Goal: Information Seeking & Learning: Find specific fact

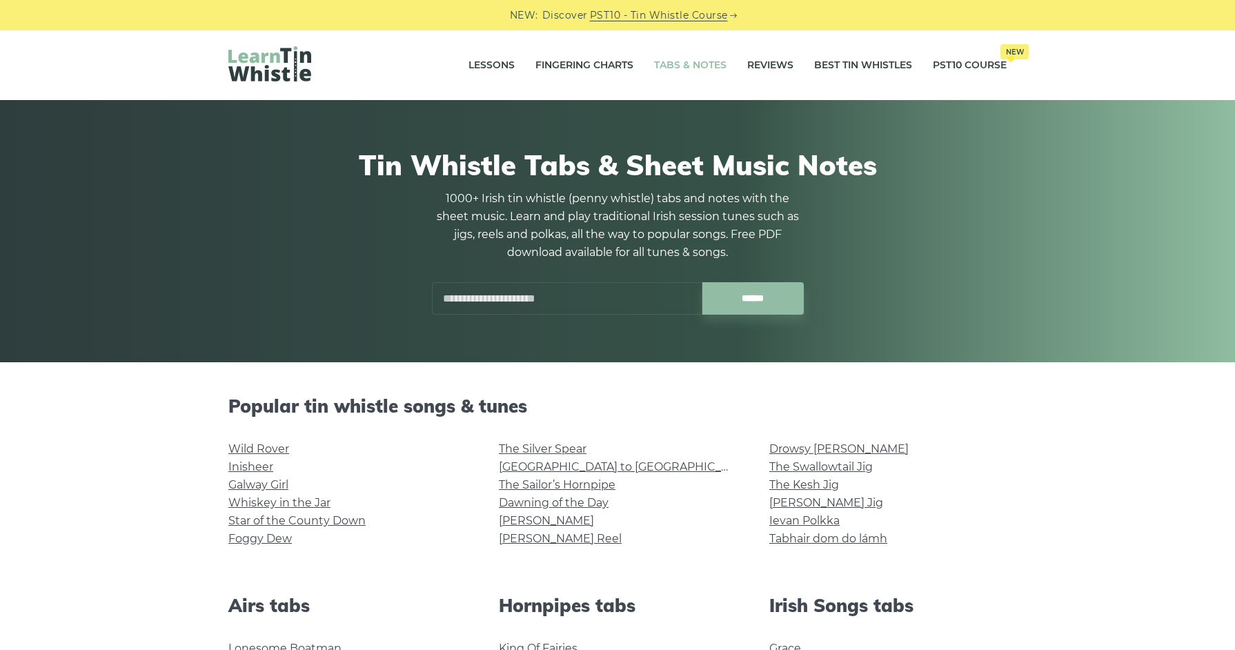
click at [624, 306] on input "text" at bounding box center [567, 298] width 271 height 32
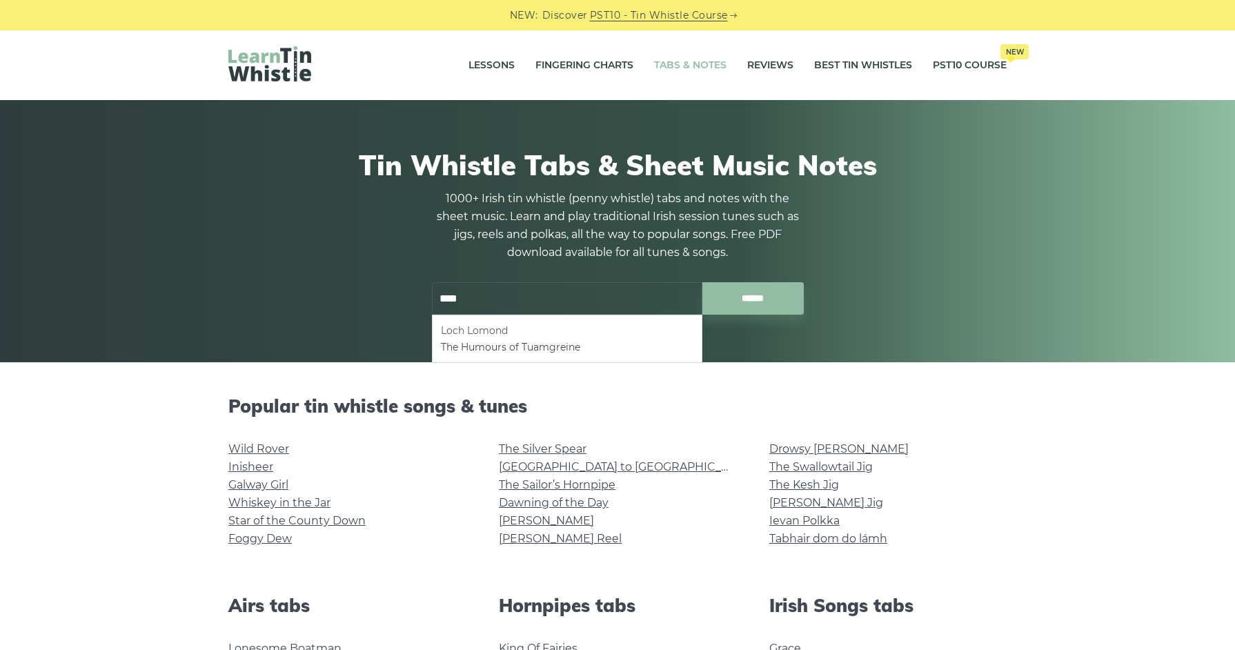
click at [547, 332] on li "Loch Lomond" at bounding box center [567, 330] width 253 height 17
type input "**********"
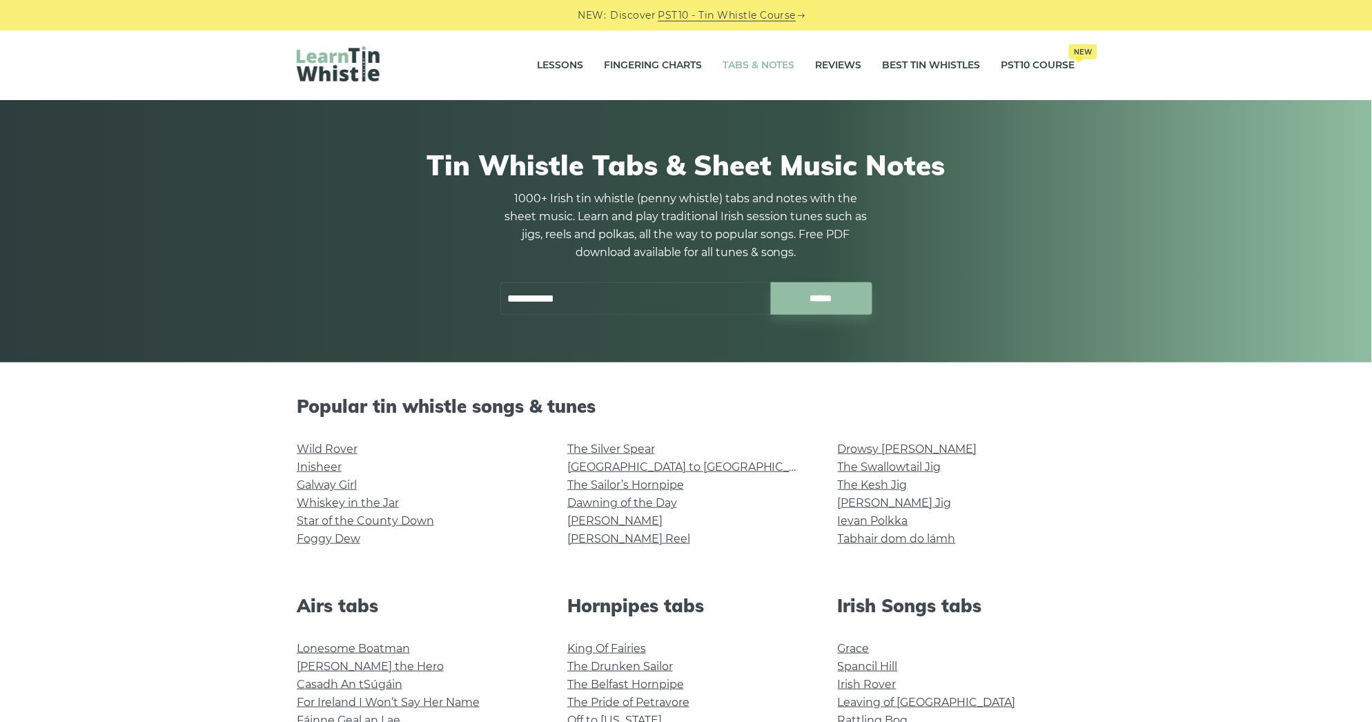
drag, startPoint x: 616, startPoint y: 305, endPoint x: 235, endPoint y: 266, distance: 383.0
click at [235, 266] on div "**********" at bounding box center [686, 231] width 1372 height 262
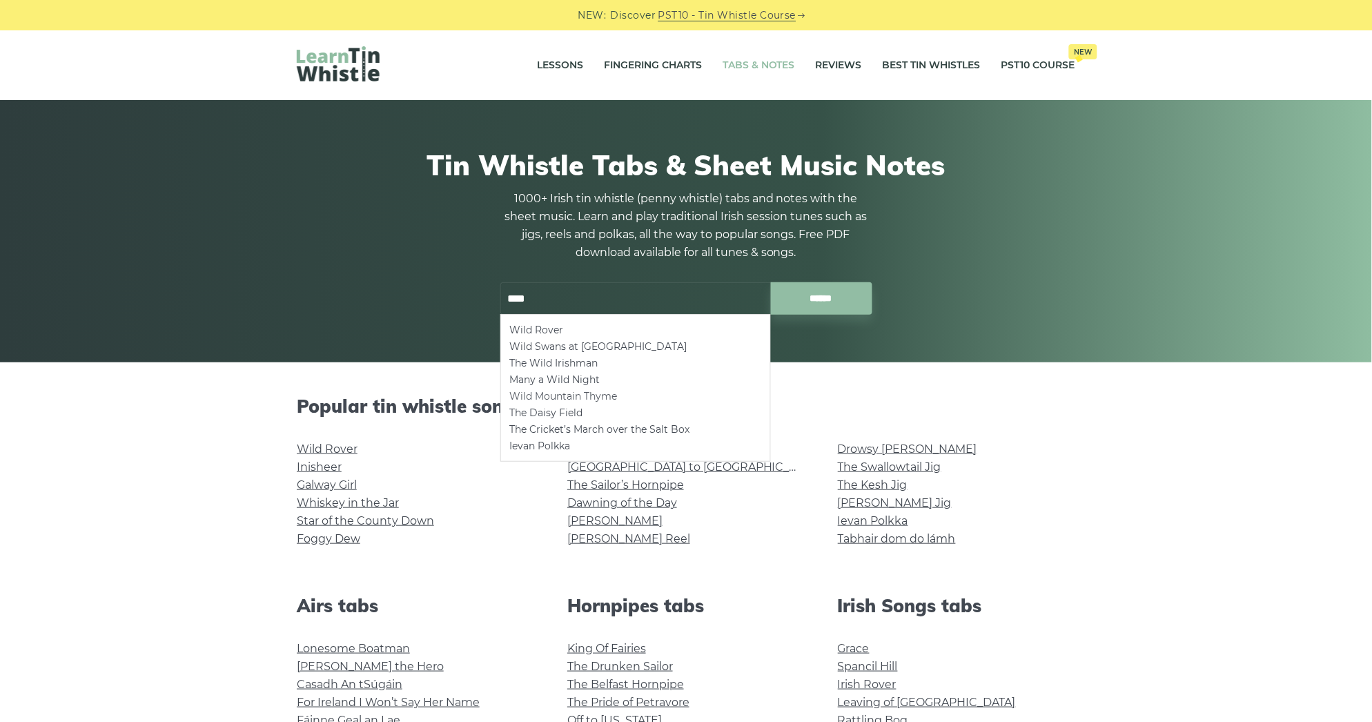
click at [556, 398] on li "Wild Mountain Thyme" at bounding box center [635, 396] width 253 height 17
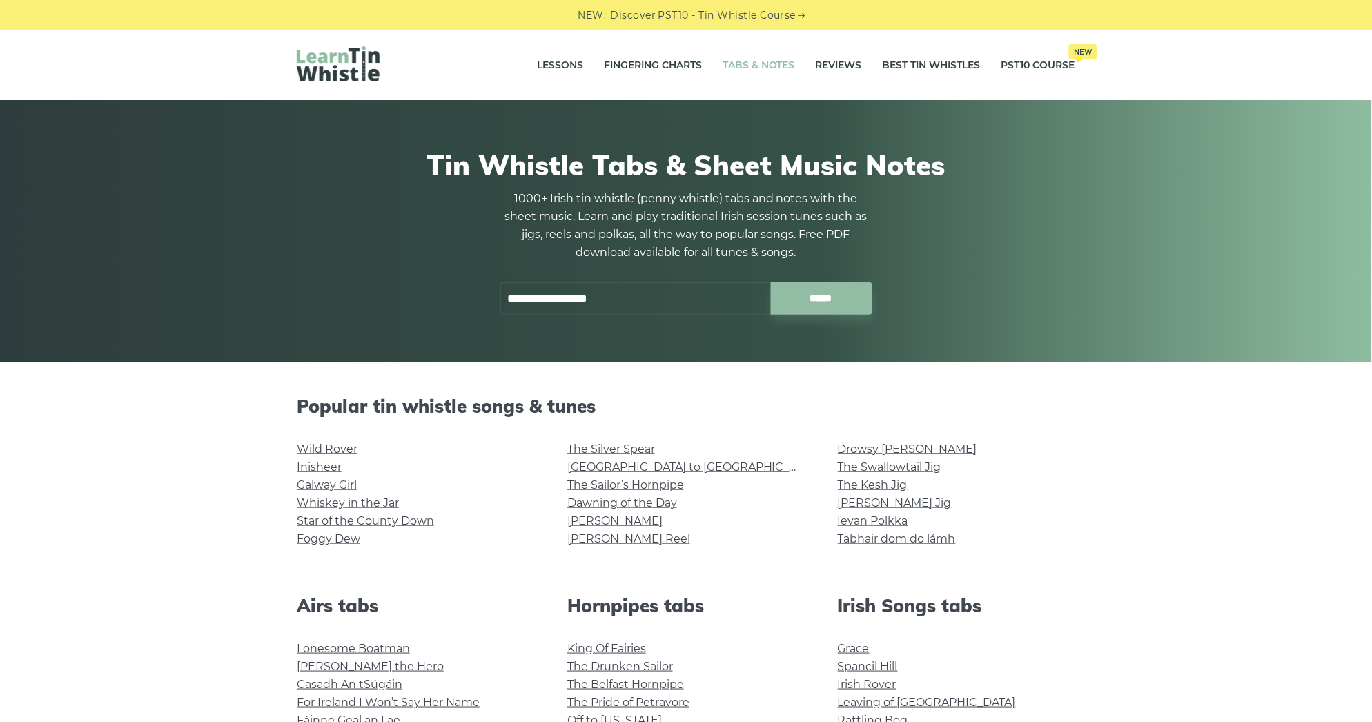
type input "**********"
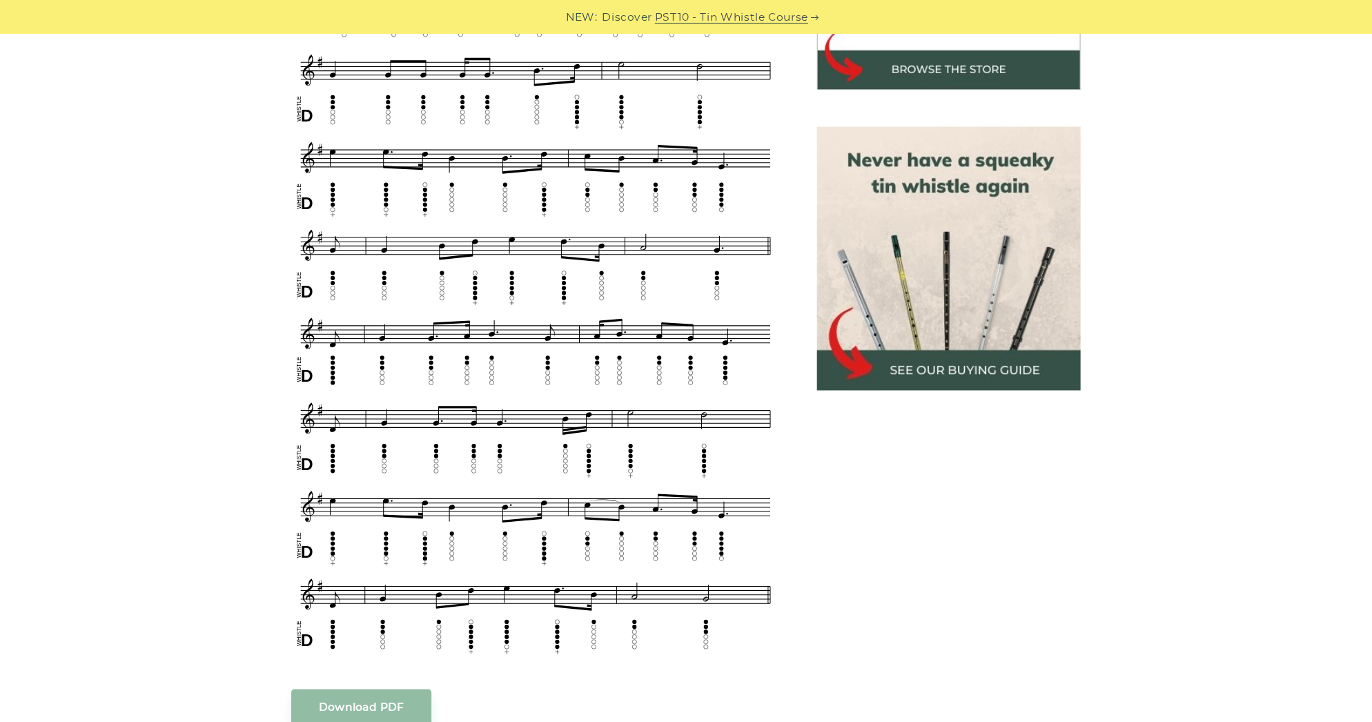
scroll to position [483, 0]
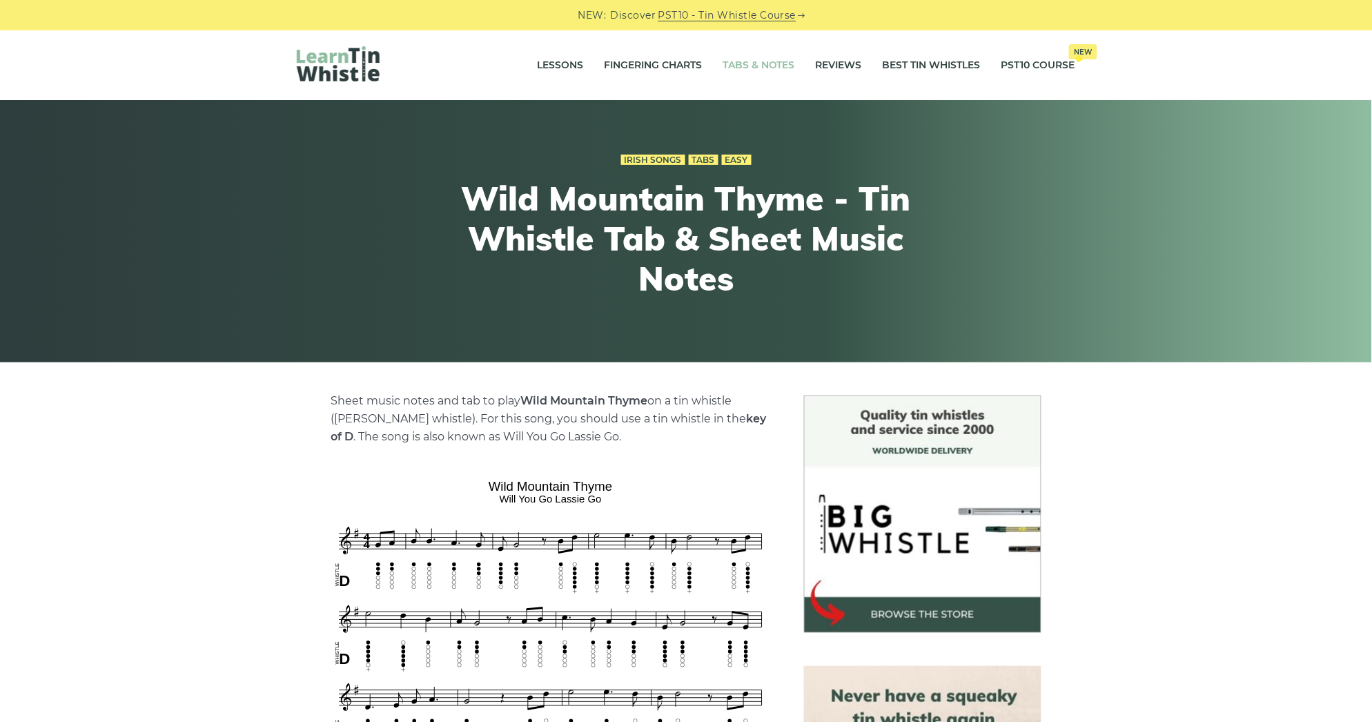
click at [727, 72] on link "Tabs & Notes" at bounding box center [759, 65] width 72 height 35
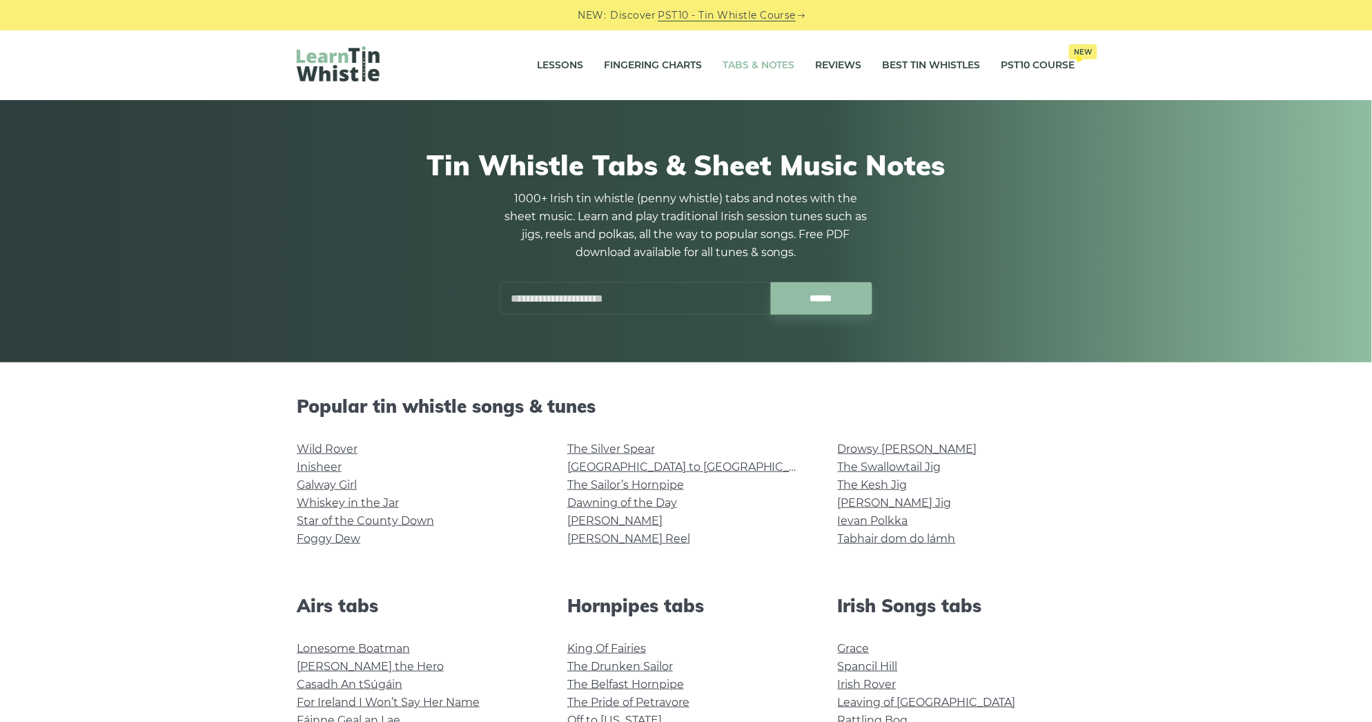
click at [589, 320] on div "Tin Whistle Tabs & Sheet Music Notes 1000+ Irish tin whistle (penny whistle) ta…" at bounding box center [686, 231] width 778 height 233
drag, startPoint x: 590, startPoint y: 315, endPoint x: 594, endPoint y: 306, distance: 9.0
click at [591, 312] on div "Tin Whistle Tabs & Sheet Music Notes 1000+ Irish tin whistle (penny whistle) ta…" at bounding box center [686, 231] width 778 height 233
click at [597, 300] on input "text" at bounding box center [635, 298] width 271 height 32
click at [413, 514] on link "Star of the County Down" at bounding box center [365, 520] width 137 height 13
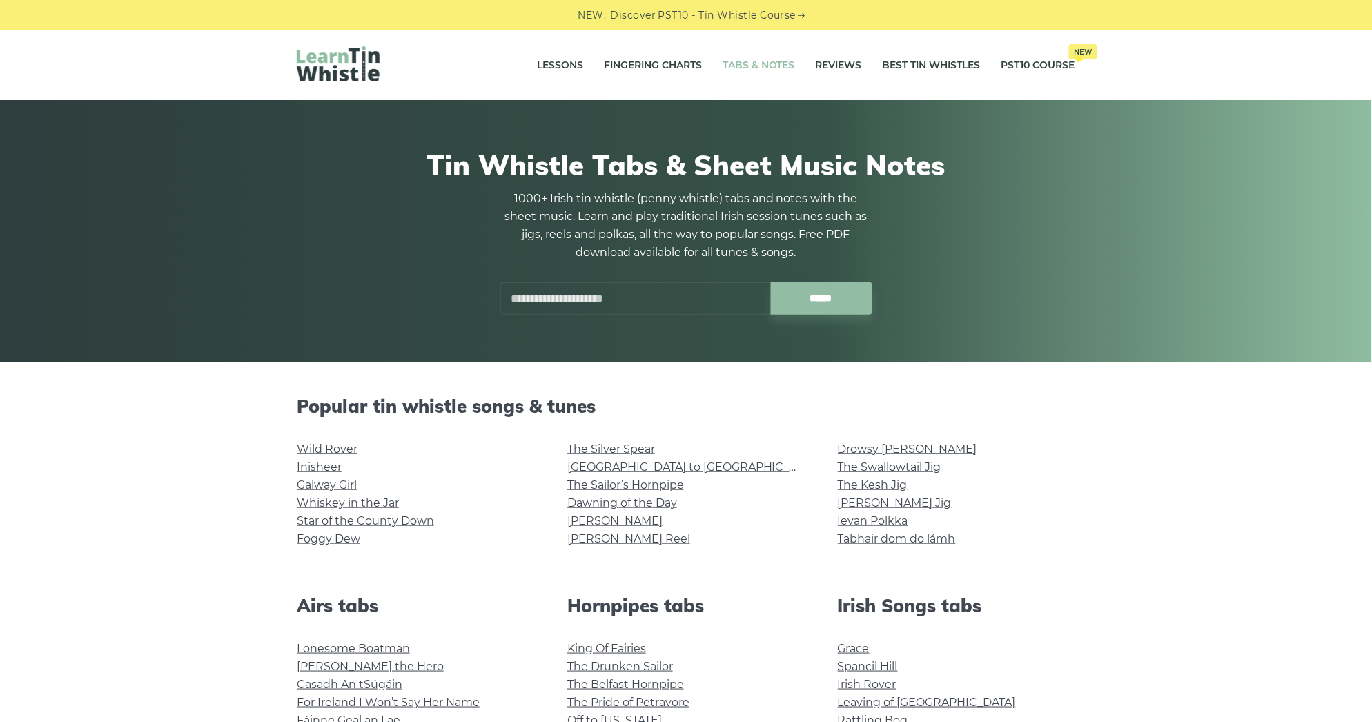
click at [643, 293] on input "text" at bounding box center [635, 298] width 271 height 32
type input "*"
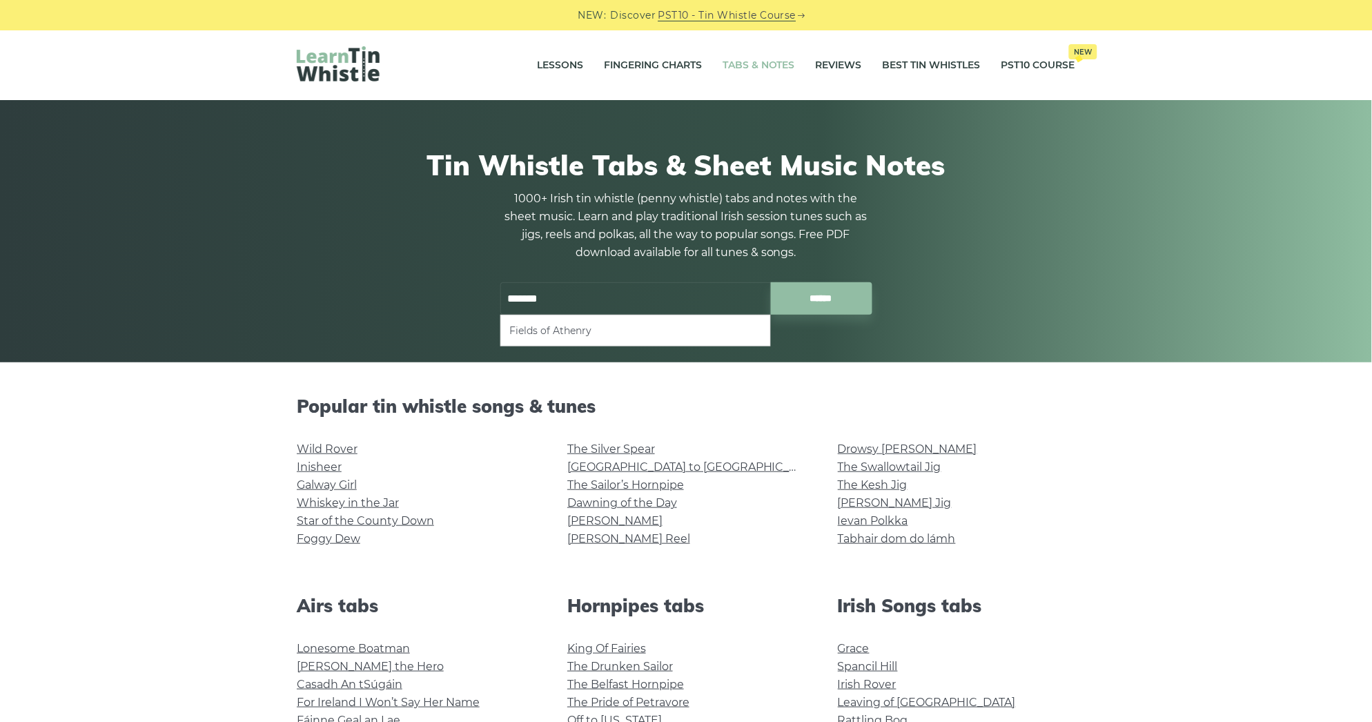
click at [592, 323] on li "Fields of Athenry" at bounding box center [635, 330] width 253 height 17
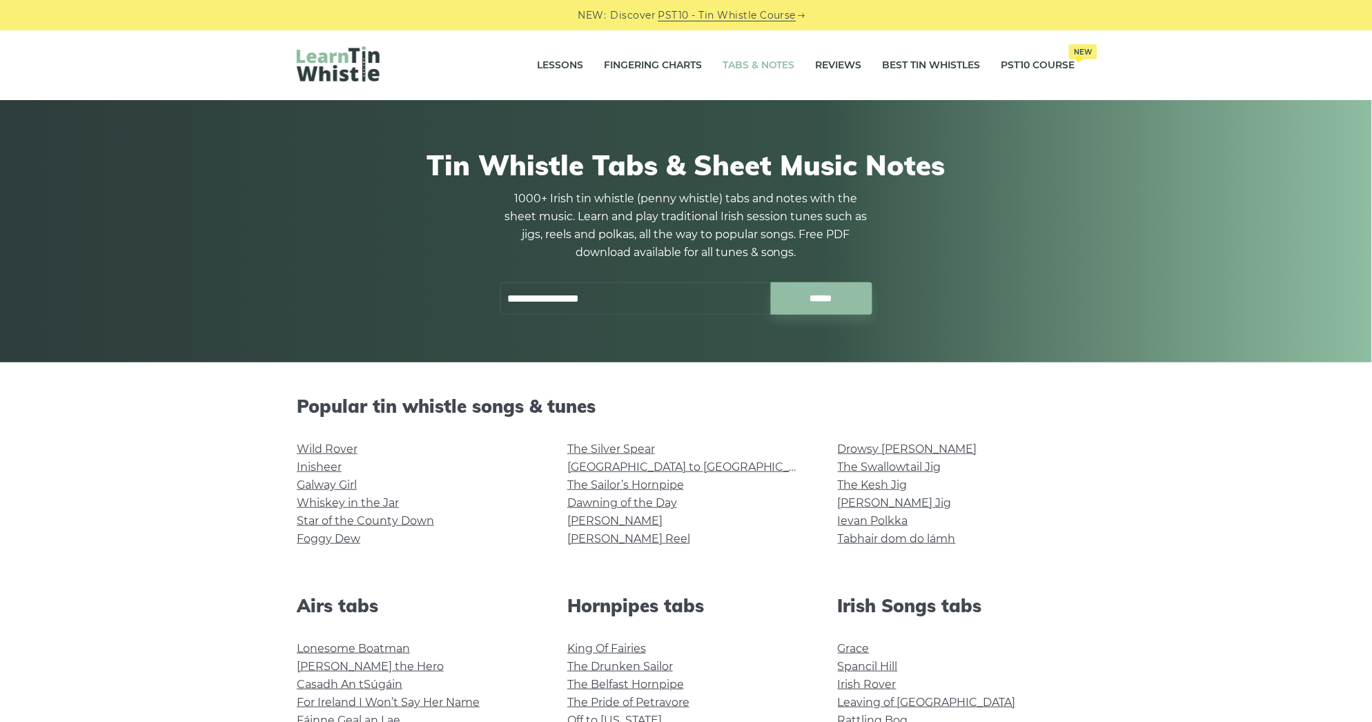
type input "**********"
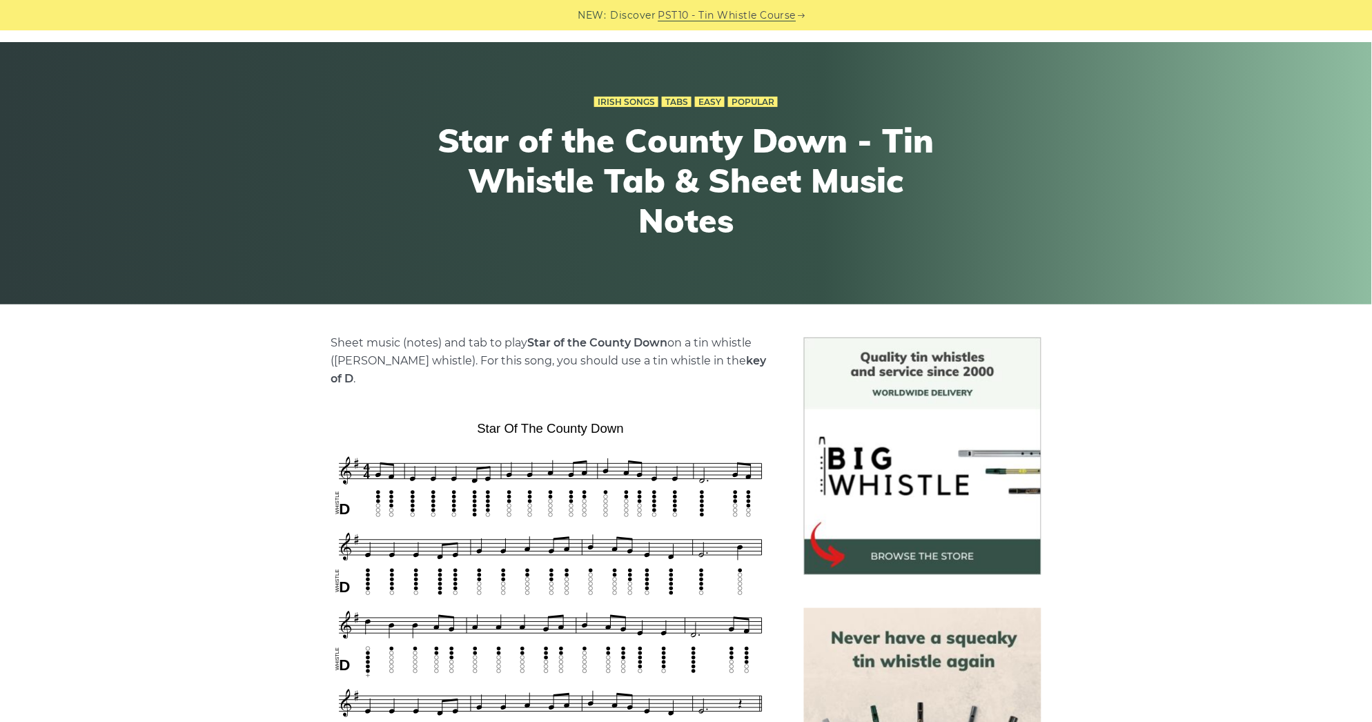
scroll to position [306, 0]
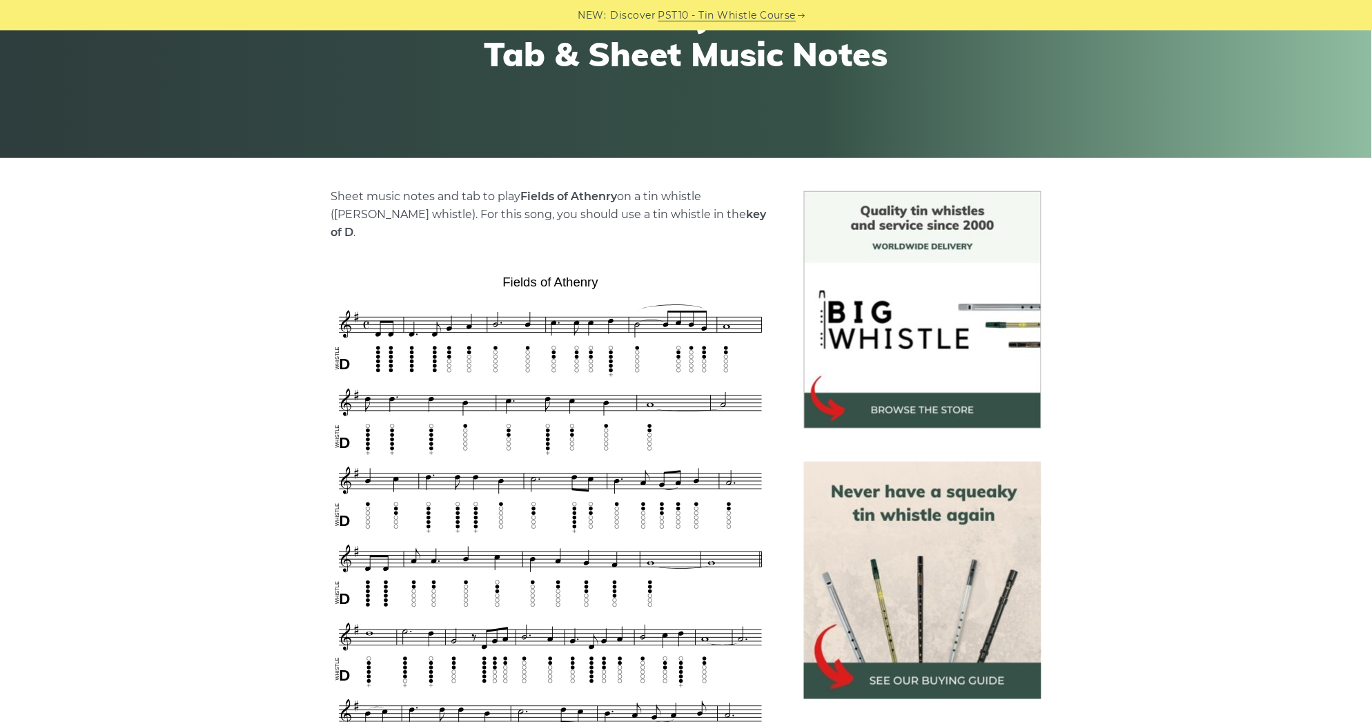
scroll to position [306, 0]
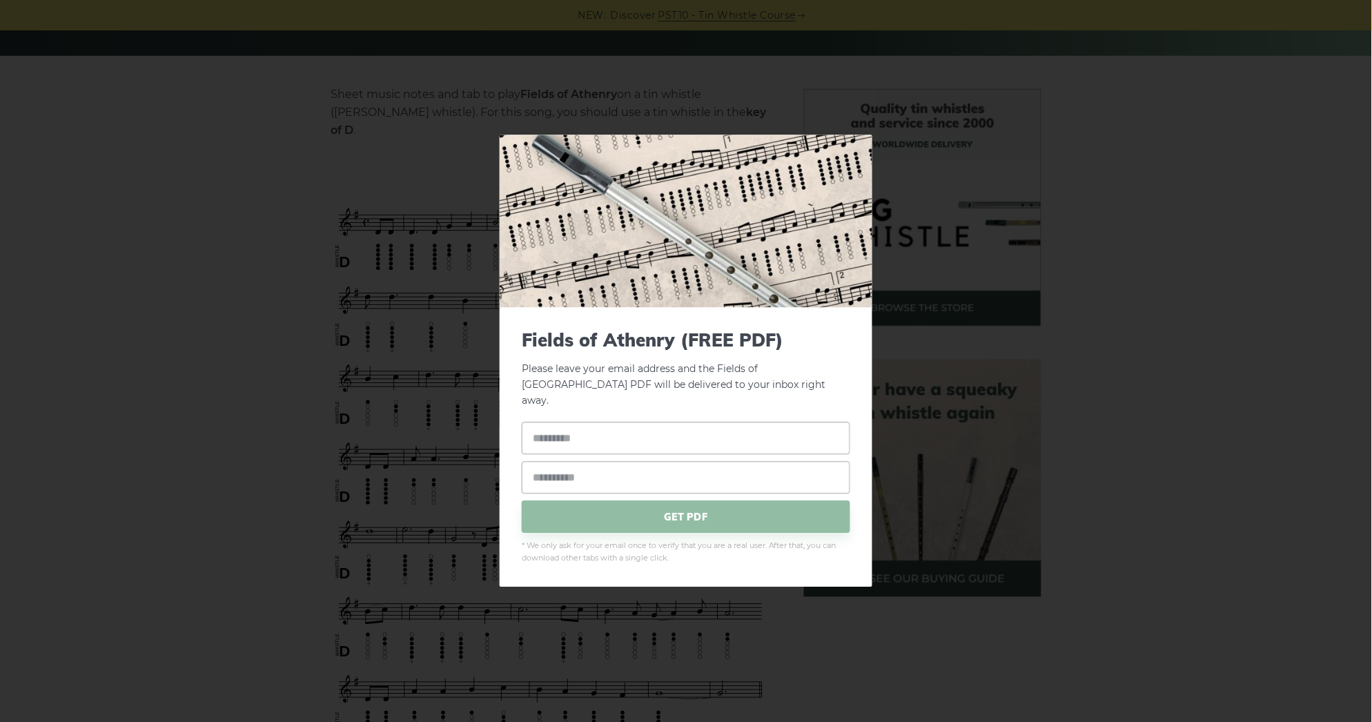
drag, startPoint x: 672, startPoint y: 306, endPoint x: 671, endPoint y: 297, distance: 9.8
click at [1031, 245] on div "× Fields of Athenry (FREE PDF) Please leave your email address and the Fields o…" at bounding box center [686, 361] width 1372 height 722
drag, startPoint x: 663, startPoint y: 19, endPoint x: 620, endPoint y: 26, distance: 43.3
click at [659, 19] on div "× Fields of Athenry (FREE PDF) Please leave your email address and the Fields o…" at bounding box center [686, 361] width 1372 height 722
